Goal: Information Seeking & Learning: Learn about a topic

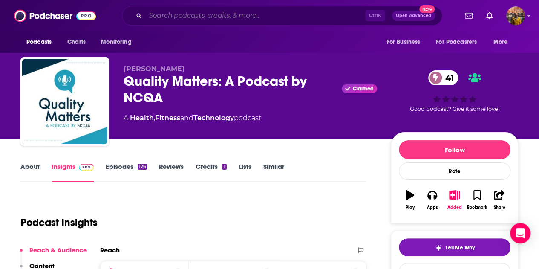
click at [221, 17] on input "Search podcasts, credits, & more..." at bounding box center [255, 16] width 220 height 14
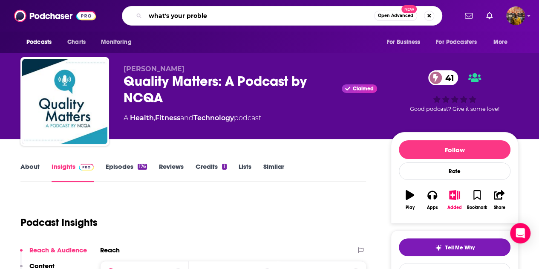
type input "what's your problem"
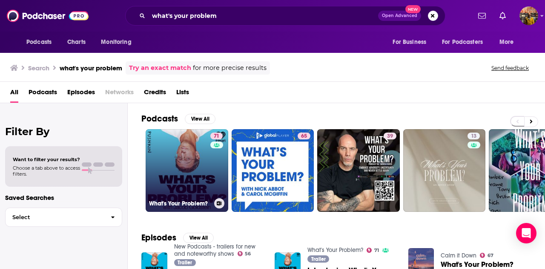
click at [180, 178] on link "71 What's Your Problem?" at bounding box center [187, 170] width 83 height 83
